Goal: Task Accomplishment & Management: Use online tool/utility

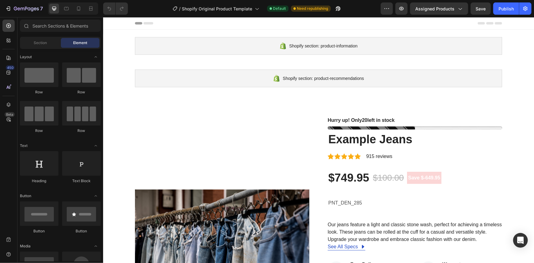
radio input "false"
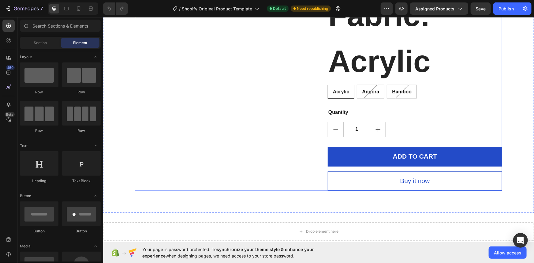
scroll to position [501, 0]
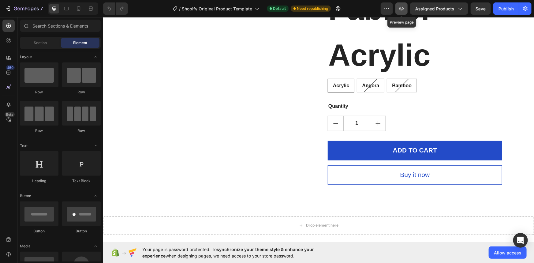
click at [406, 8] on button "button" at bounding box center [402, 8] width 12 height 12
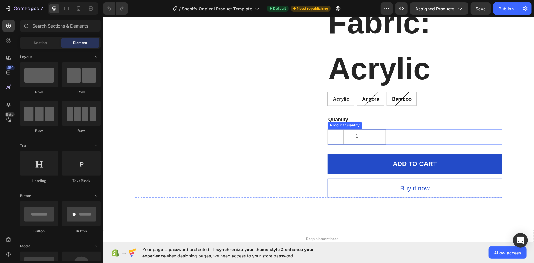
scroll to position [473, 0]
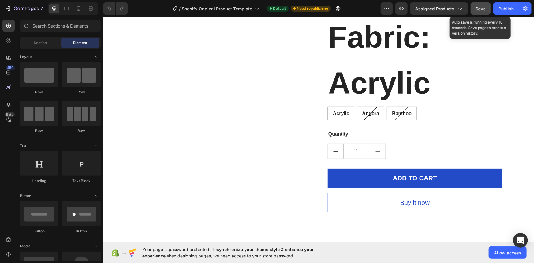
click at [488, 11] on button "Save" at bounding box center [481, 8] width 20 height 12
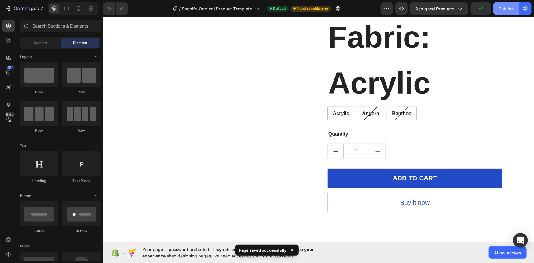
click at [516, 7] on button "Publish" at bounding box center [507, 8] width 26 height 12
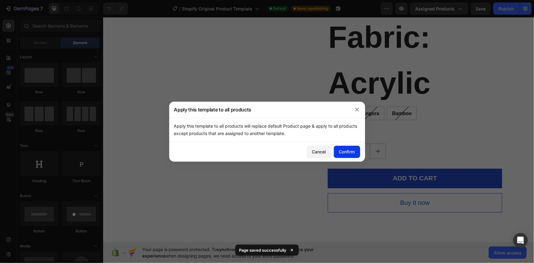
click at [348, 153] on div "Confirm" at bounding box center [347, 152] width 16 height 6
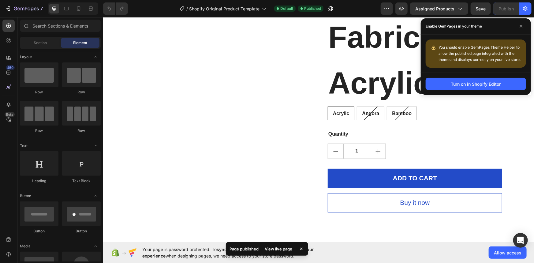
click at [285, 249] on div "View live page" at bounding box center [278, 249] width 35 height 9
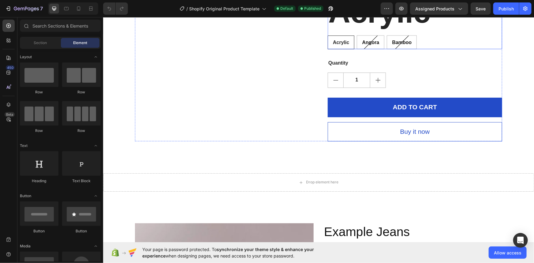
scroll to position [613, 0]
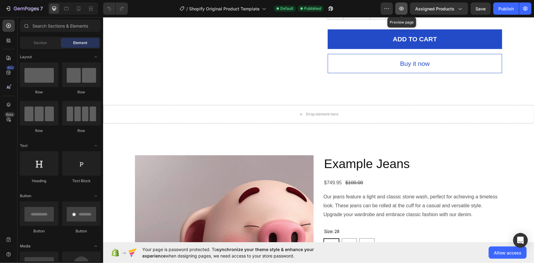
click at [402, 8] on icon "button" at bounding box center [402, 9] width 6 height 6
click at [401, 8] on icon "button" at bounding box center [402, 9] width 5 height 4
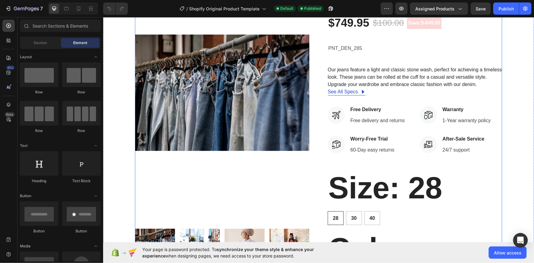
scroll to position [111, 0]
